Goal: Find specific page/section: Find specific page/section

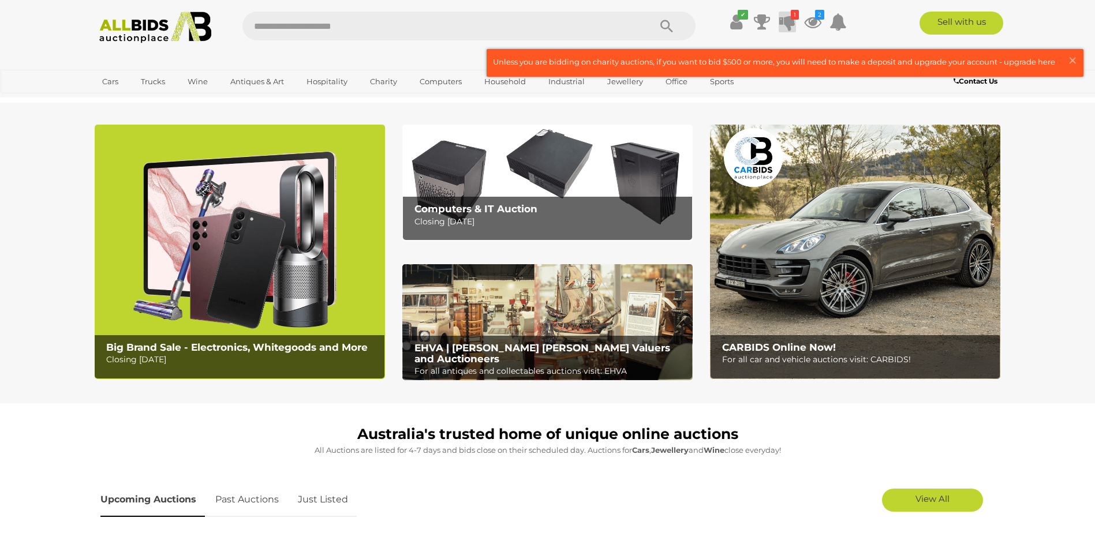
click at [788, 18] on icon at bounding box center [787, 22] width 16 height 21
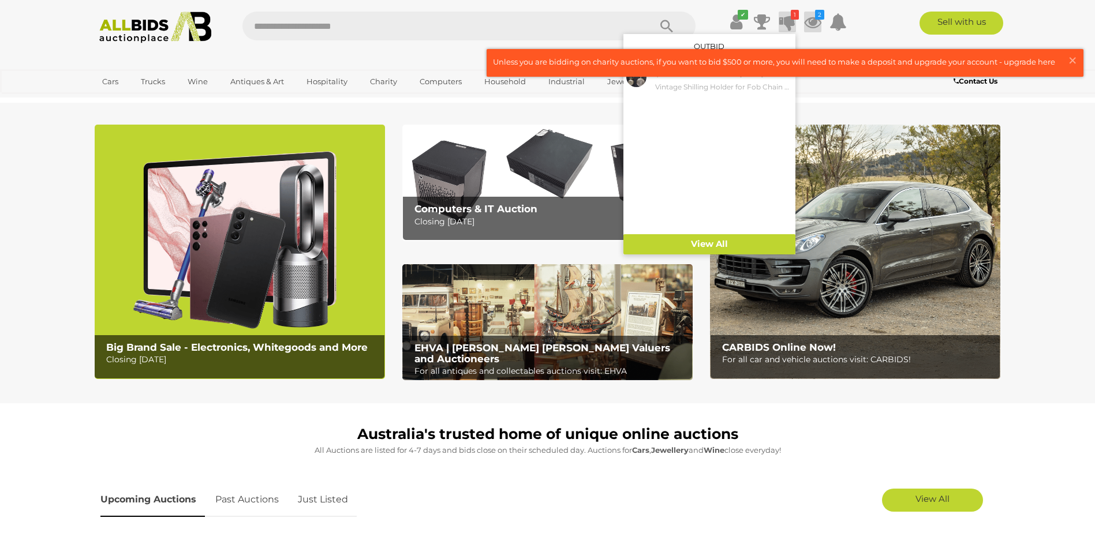
click at [814, 20] on icon at bounding box center [812, 22] width 17 height 21
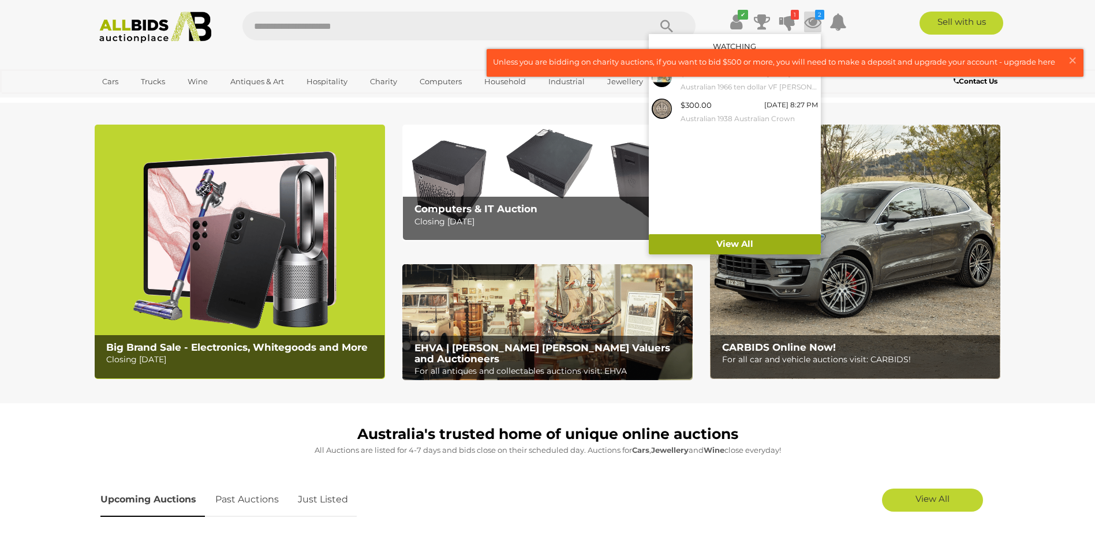
click at [727, 237] on link "View All" at bounding box center [735, 244] width 172 height 20
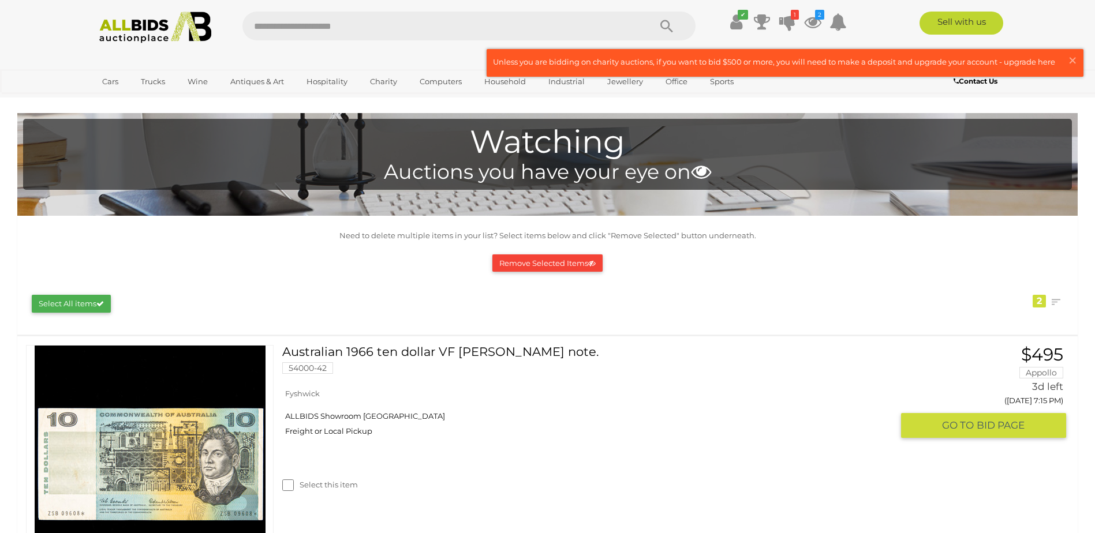
click at [13, 492] on div "Australian 1966 ten dollar VF [PERSON_NAME] note. 54000-42 Fyshwick ALLBIDS Sho…" at bounding box center [548, 461] width 1078 height 249
drag, startPoint x: 16, startPoint y: 491, endPoint x: 17, endPoint y: 484, distance: 6.5
click at [16, 488] on div "Australian 1966 ten dollar VF [PERSON_NAME] note. 54000-42 Fyshwick ALLBIDS Sho…" at bounding box center [548, 461] width 1078 height 249
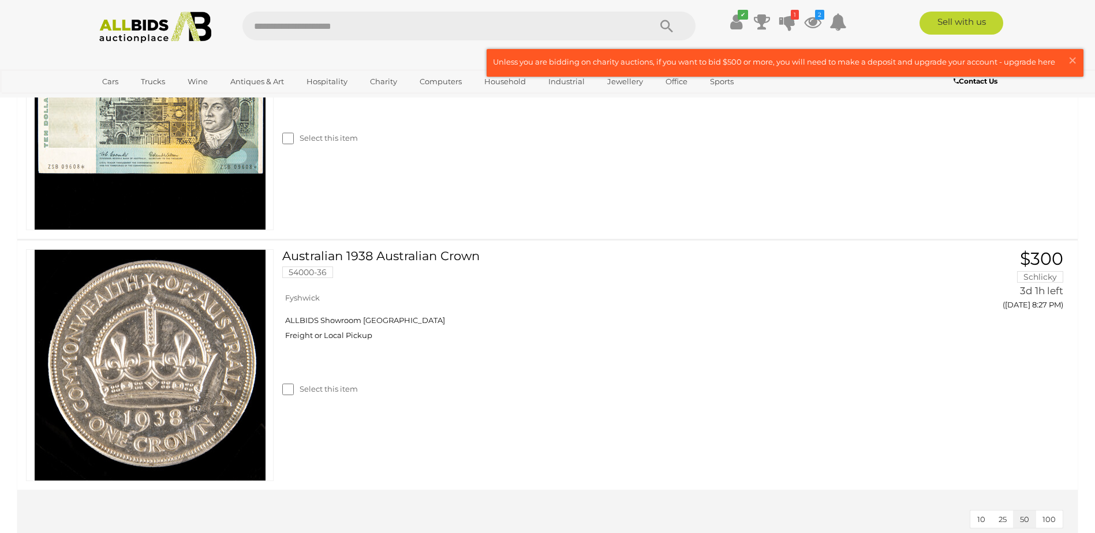
scroll to position [58, 0]
